Goal: Navigation & Orientation: Find specific page/section

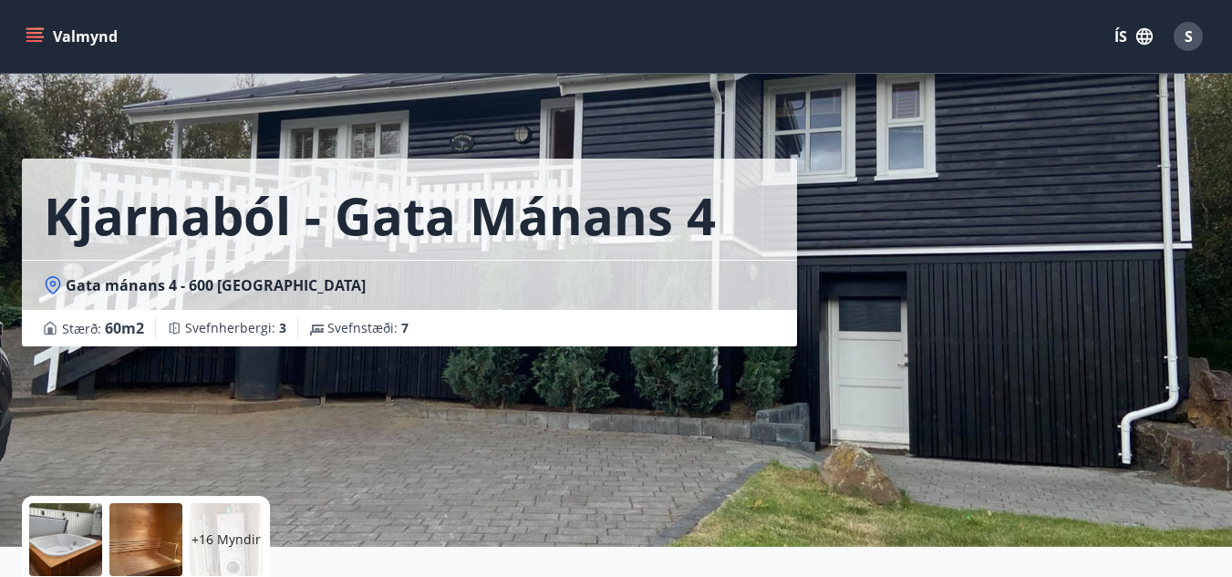
scroll to position [322, 0]
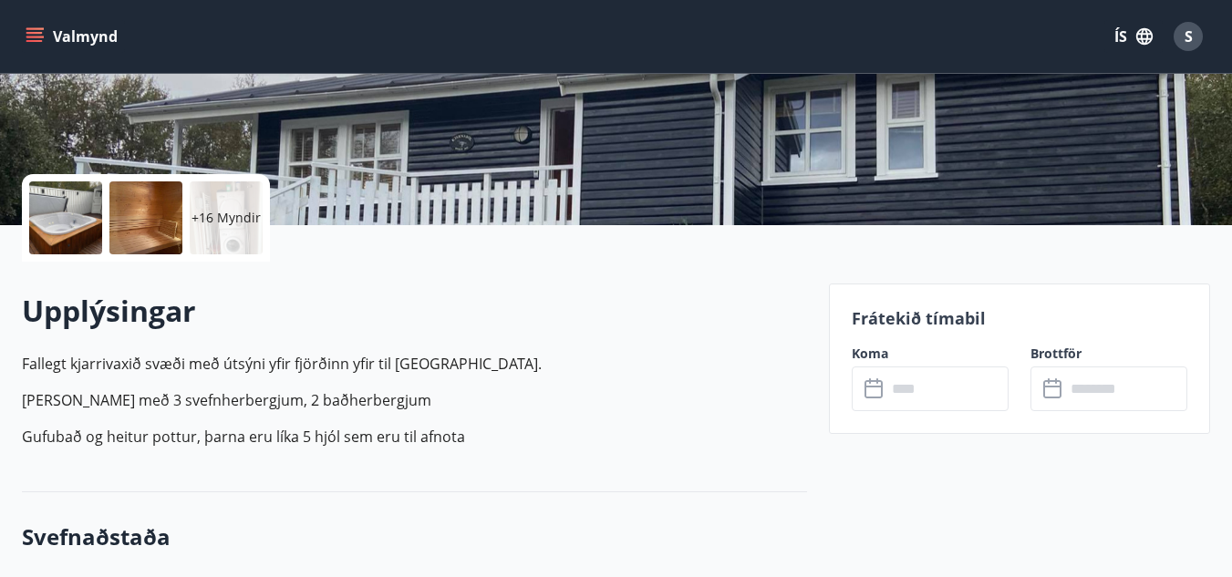
click at [83, 42] on button "Valmynd" at bounding box center [73, 36] width 103 height 33
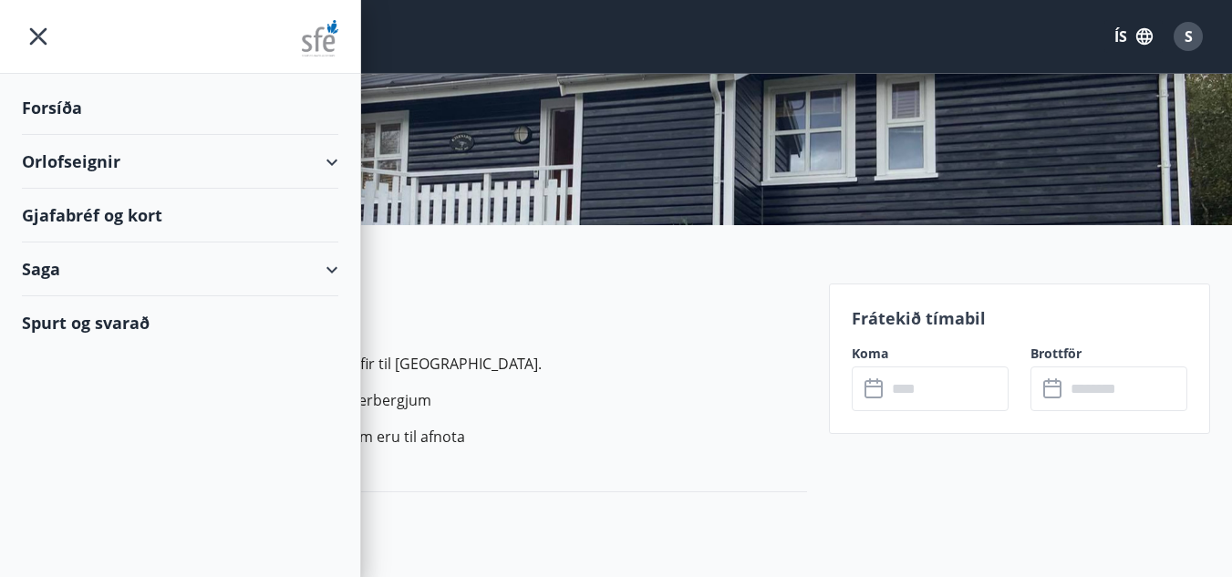
click at [49, 98] on div "Forsíða" at bounding box center [180, 108] width 316 height 54
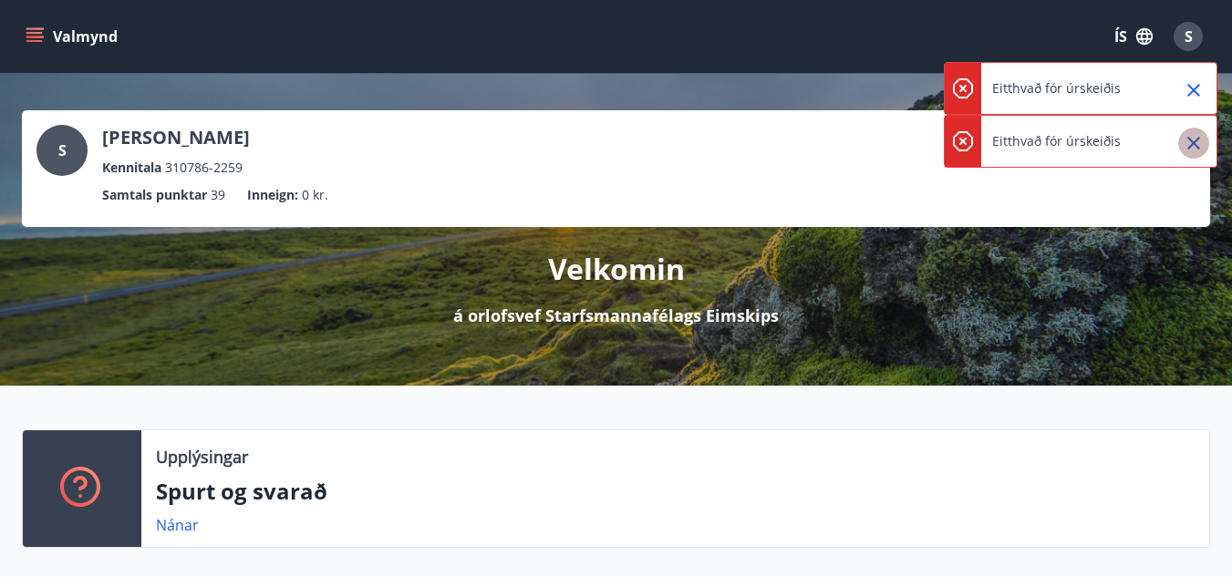
click at [1193, 148] on icon "Close" at bounding box center [1194, 143] width 22 height 22
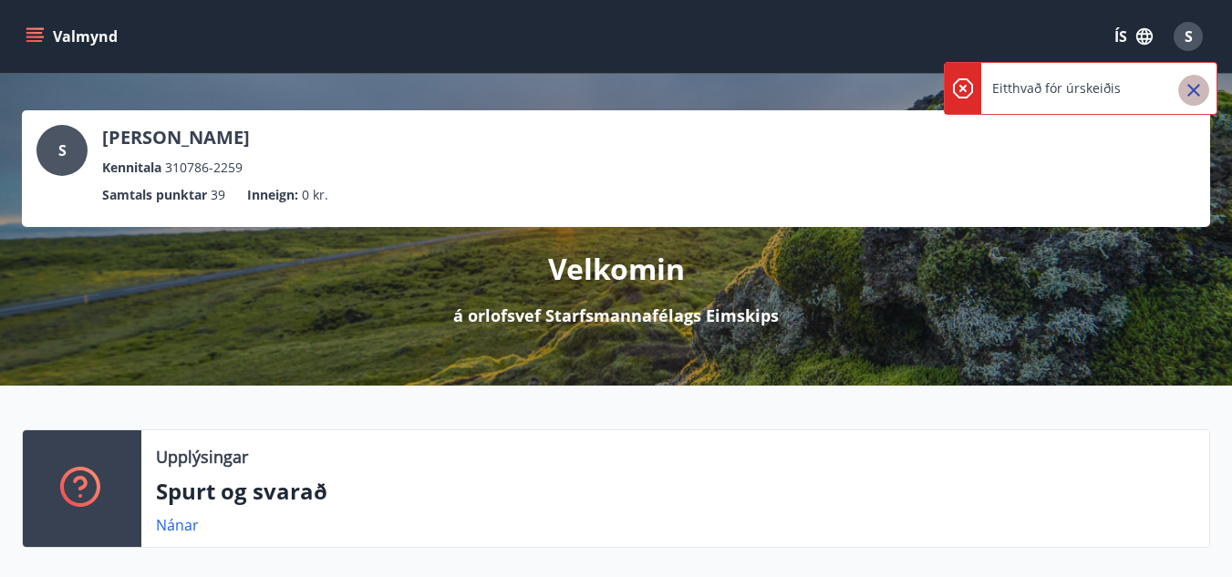
click at [1194, 88] on icon "Close" at bounding box center [1193, 90] width 13 height 13
